Goal: Task Accomplishment & Management: Manage account settings

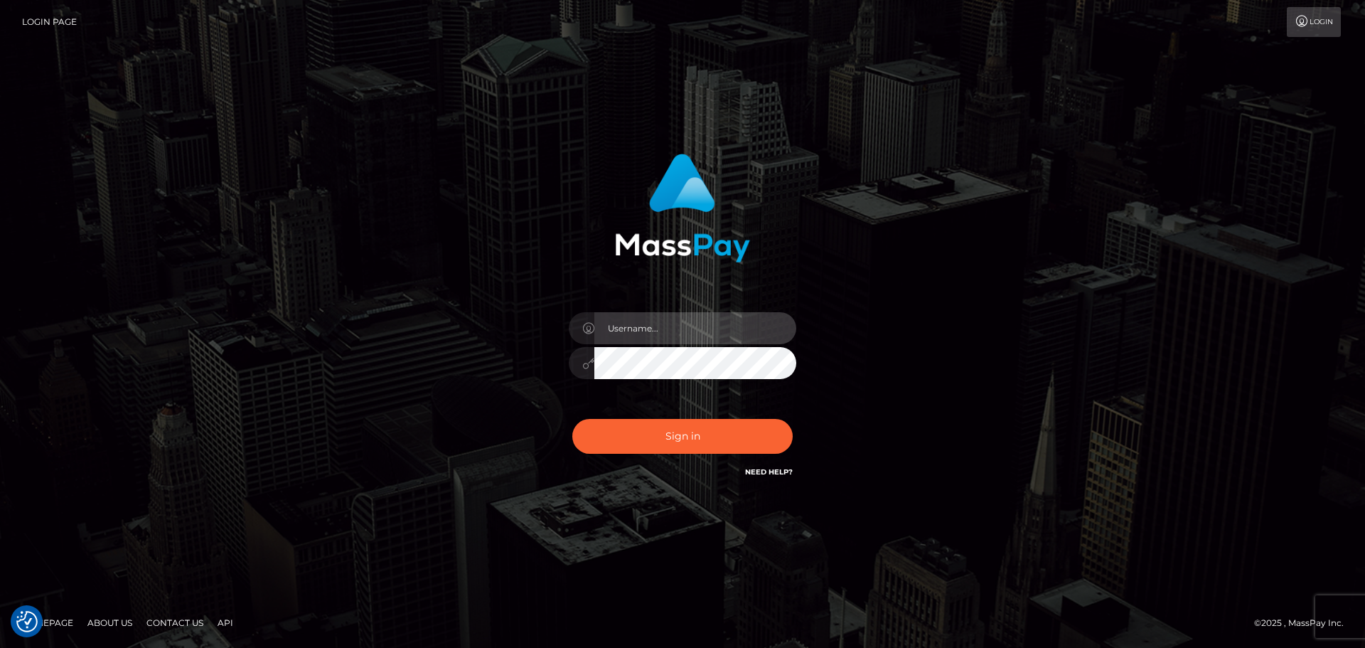
click at [690, 324] on input "text" at bounding box center [695, 328] width 202 height 32
click at [0, 647] on com-1password-button at bounding box center [0, 648] width 0 height 0
type input "dawson.throne"
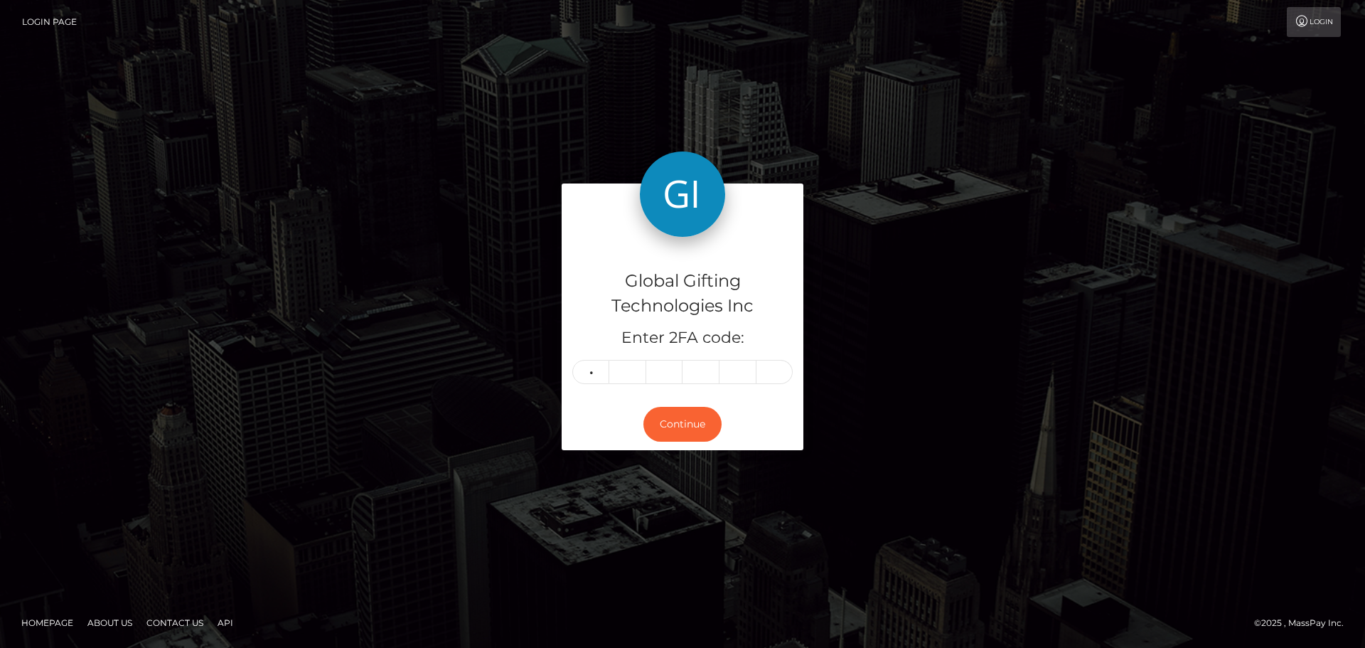
type input "7"
type input "8"
type input "3"
type input "6"
type input "3"
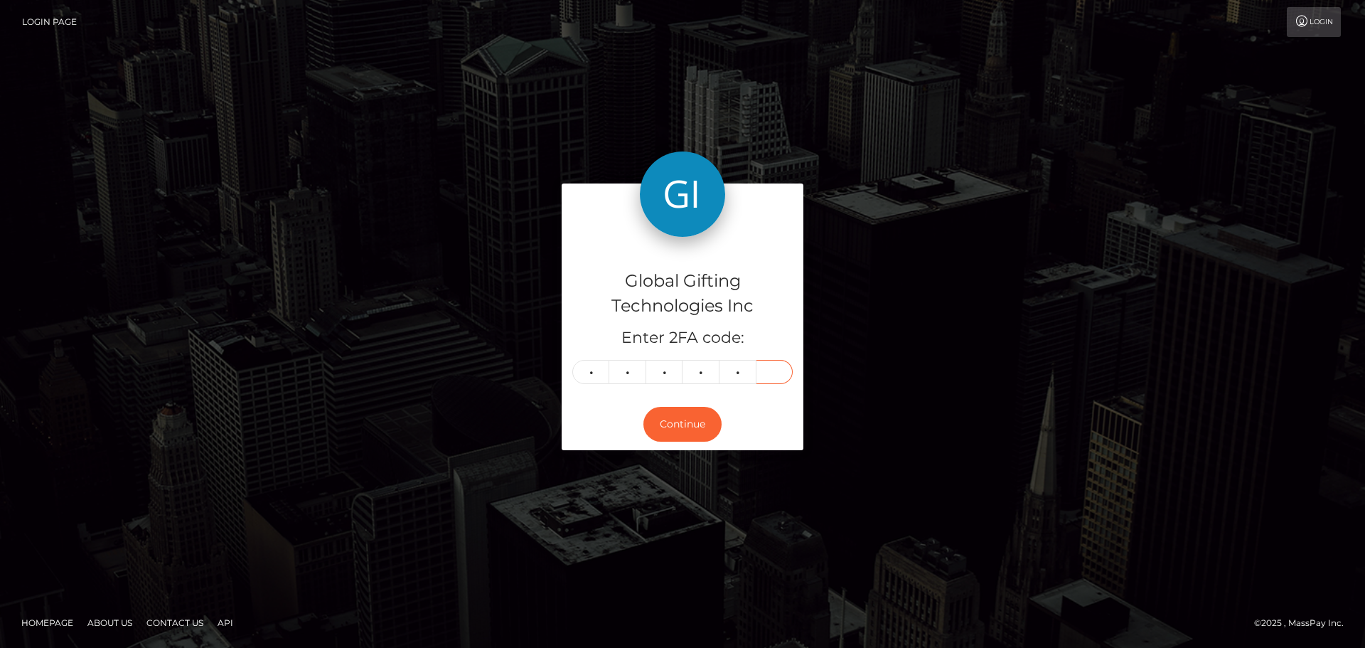
type input "7"
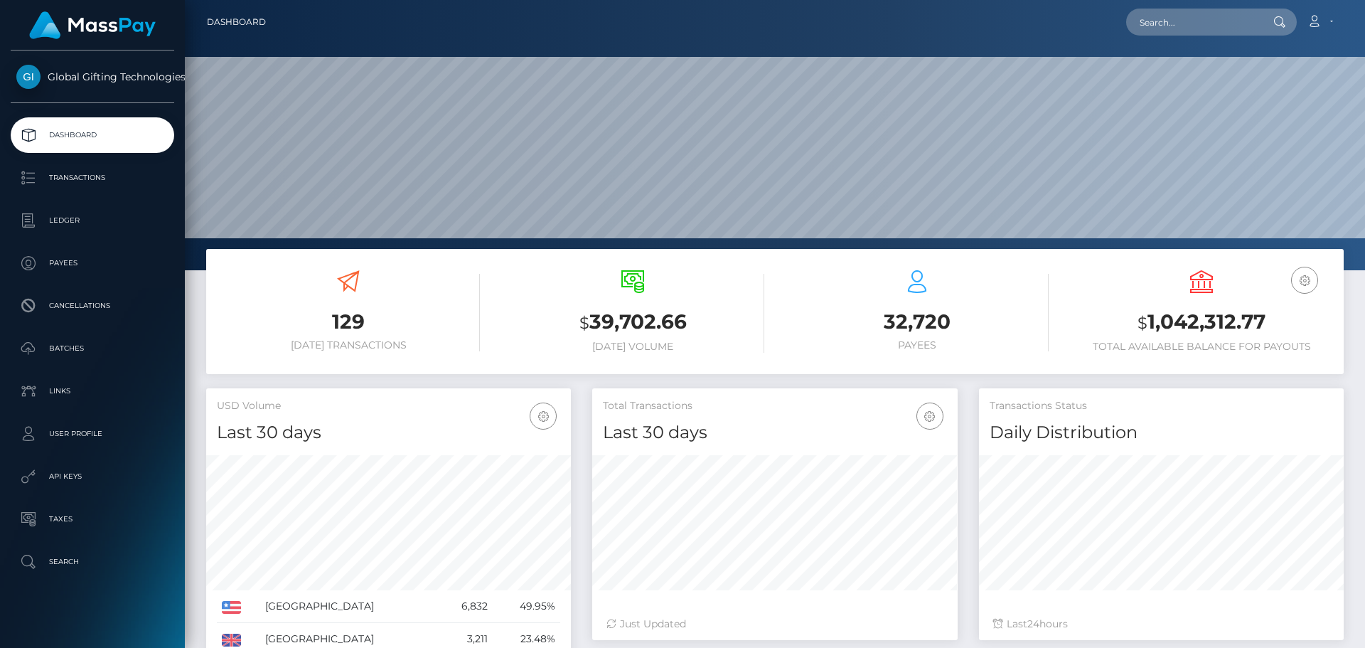
scroll to position [252, 365]
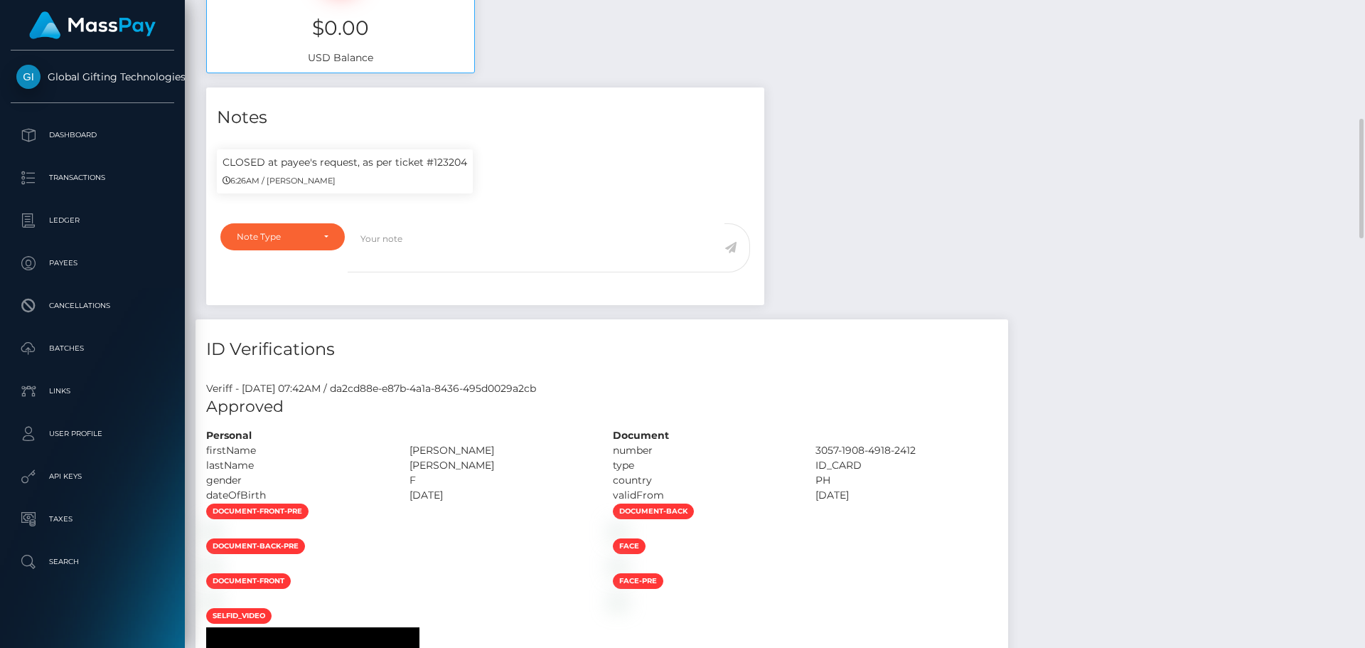
scroll to position [171, 365]
